Goal: Go to known website: Access a specific website the user already knows

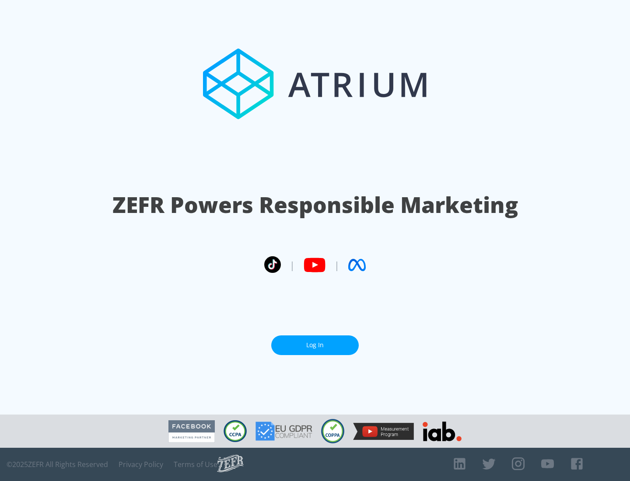
click at [315, 345] on link "Log In" at bounding box center [315, 346] width 88 height 20
